Goal: Find specific page/section: Find specific page/section

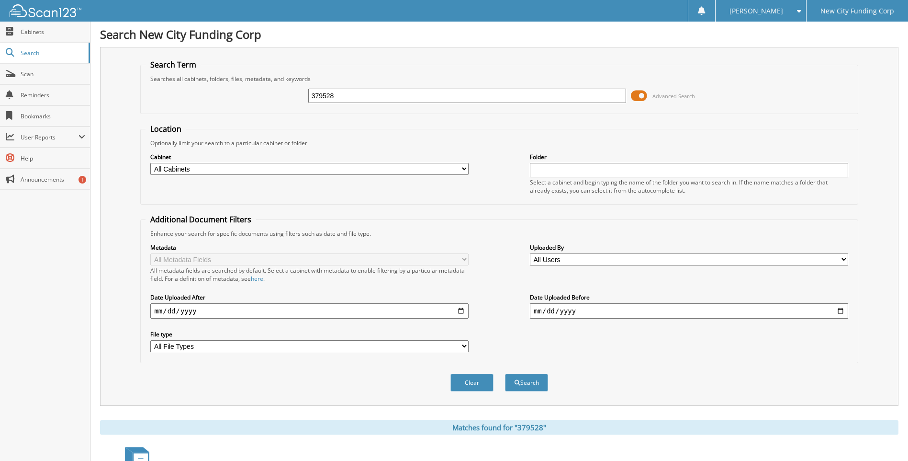
click at [356, 94] on input "379528" at bounding box center [467, 96] width 318 height 14
type input "362412"
click at [505, 373] on button "Search" at bounding box center [526, 382] width 43 height 18
drag, startPoint x: 349, startPoint y: 92, endPoint x: 244, endPoint y: 92, distance: 104.4
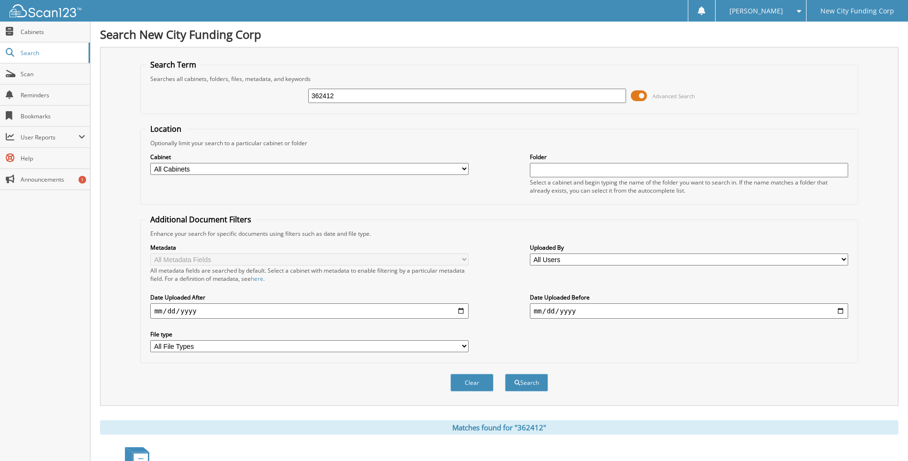
click at [244, 92] on div "362412 Advanced Search" at bounding box center [499, 96] width 707 height 26
type input "[PERSON_NAME]"
click at [505, 373] on button "Search" at bounding box center [526, 382] width 43 height 18
type input "[PERSON_NAME]"
click at [505, 373] on button "Search" at bounding box center [526, 382] width 43 height 18
